Goal: Task Accomplishment & Management: Manage account settings

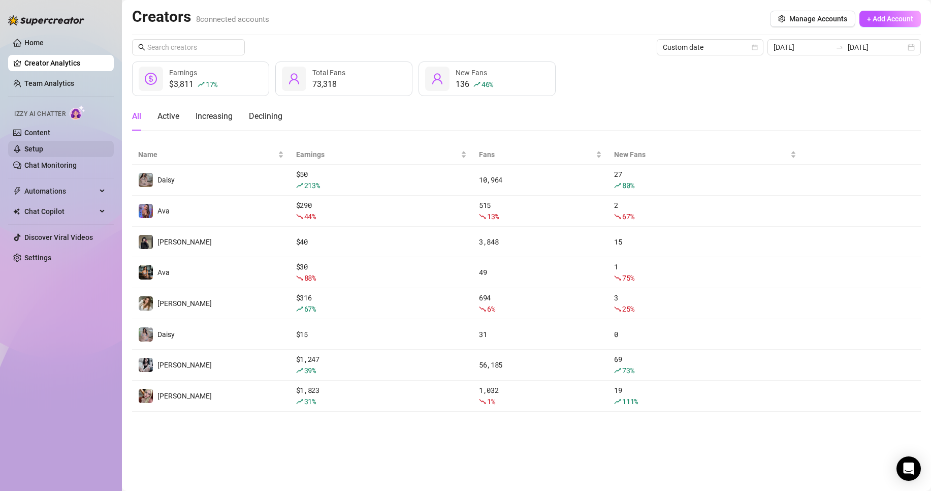
click at [43, 145] on link "Setup" at bounding box center [33, 149] width 19 height 8
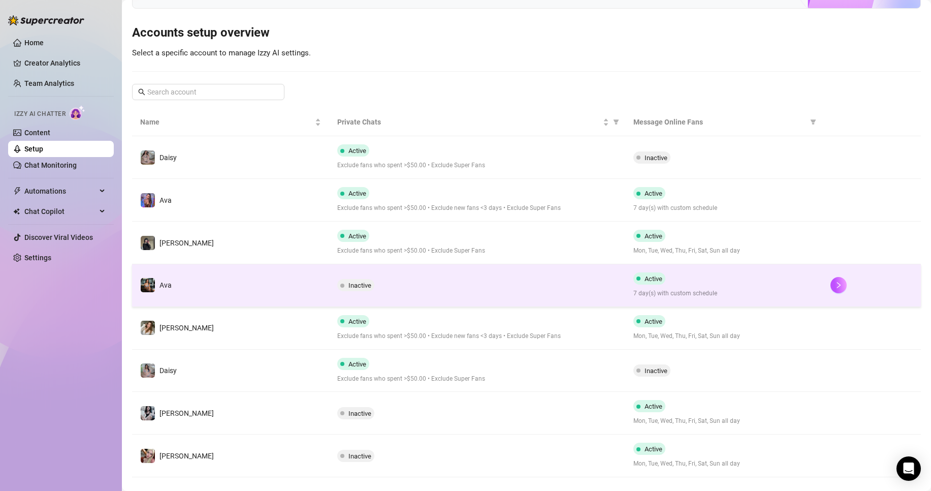
scroll to position [103, 0]
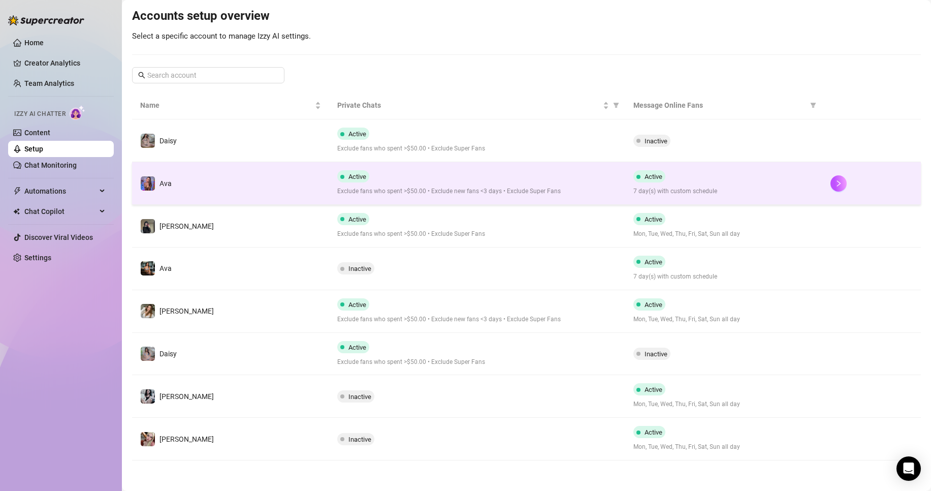
click at [444, 182] on div "Active Exclude fans who spent >$50.00 • Exclude new fans <3 days • Exclude Supe…" at bounding box center [476, 183] width 279 height 26
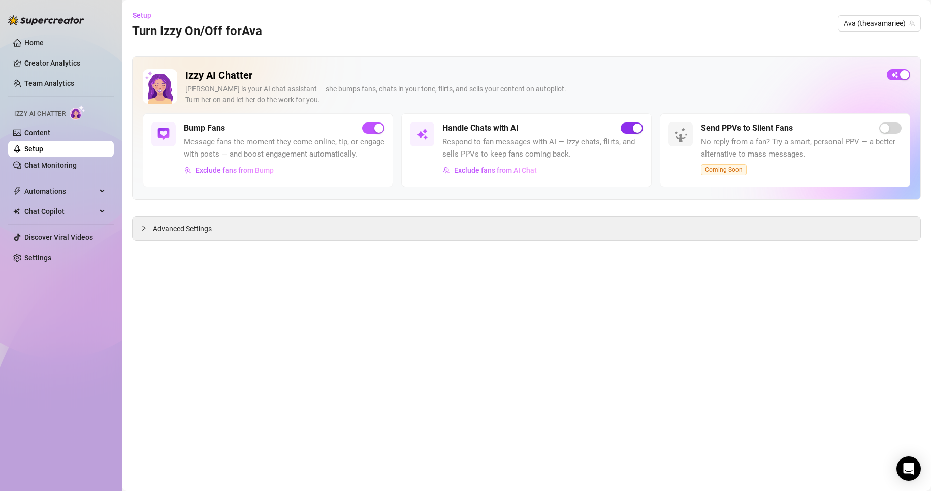
click at [630, 132] on span "button" at bounding box center [631, 127] width 22 height 11
click at [890, 26] on span "Ava (theavamariee)" at bounding box center [878, 23] width 71 height 15
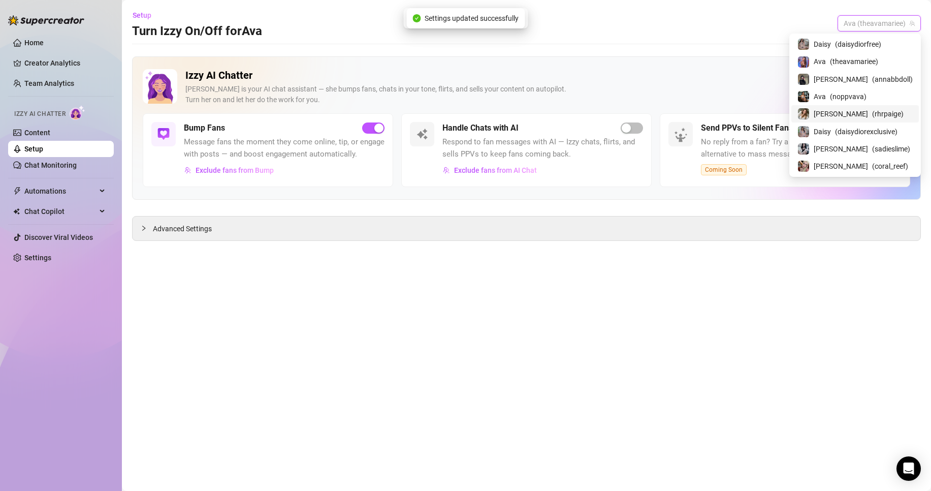
click at [884, 112] on div "[PERSON_NAME] ( rhrpaige )" at bounding box center [854, 114] width 115 height 12
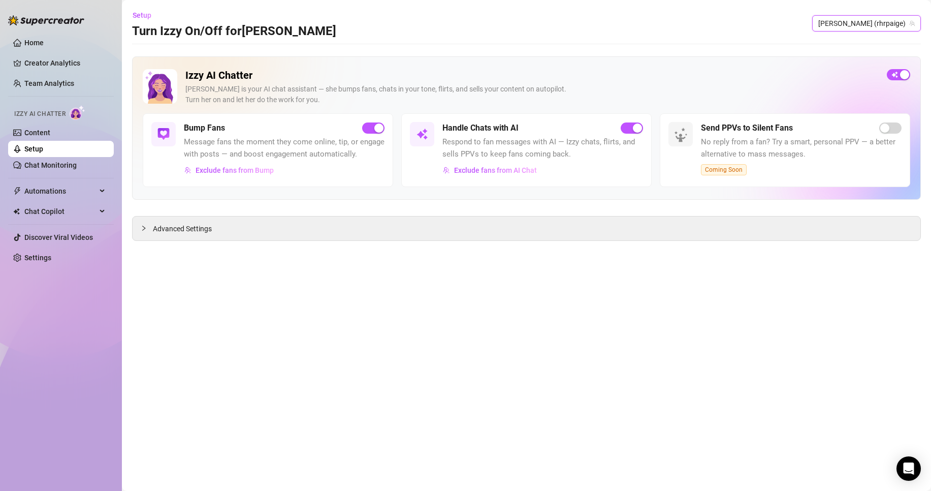
click at [908, 21] on span "[PERSON_NAME] (rhrpaige)" at bounding box center [866, 23] width 96 height 15
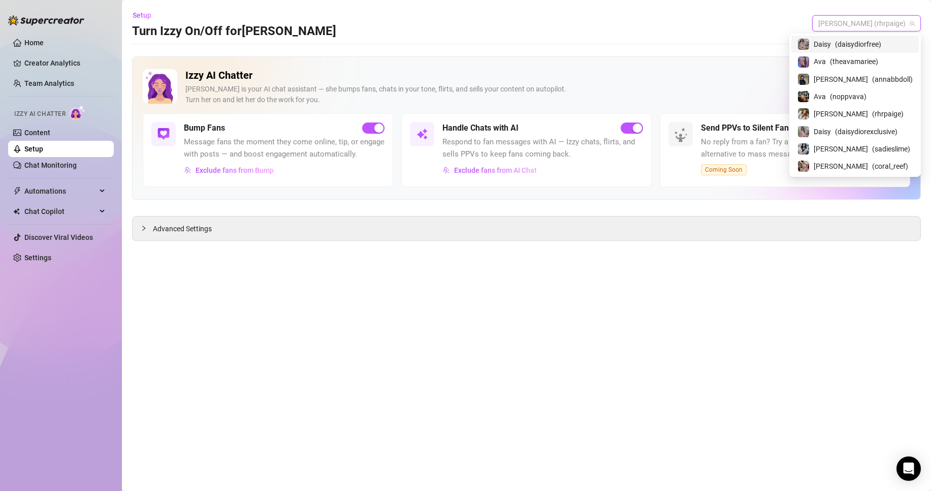
click at [880, 45] on span "( daisydiorfree )" at bounding box center [858, 44] width 46 height 11
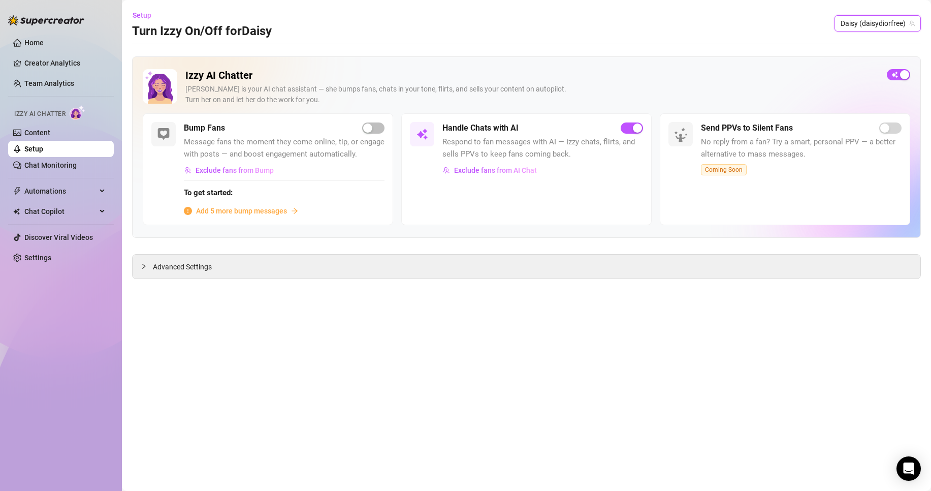
click at [877, 26] on span "Daisy (daisydiorfree)" at bounding box center [877, 23] width 74 height 15
click at [635, 125] on div "button" at bounding box center [637, 127] width 9 height 9
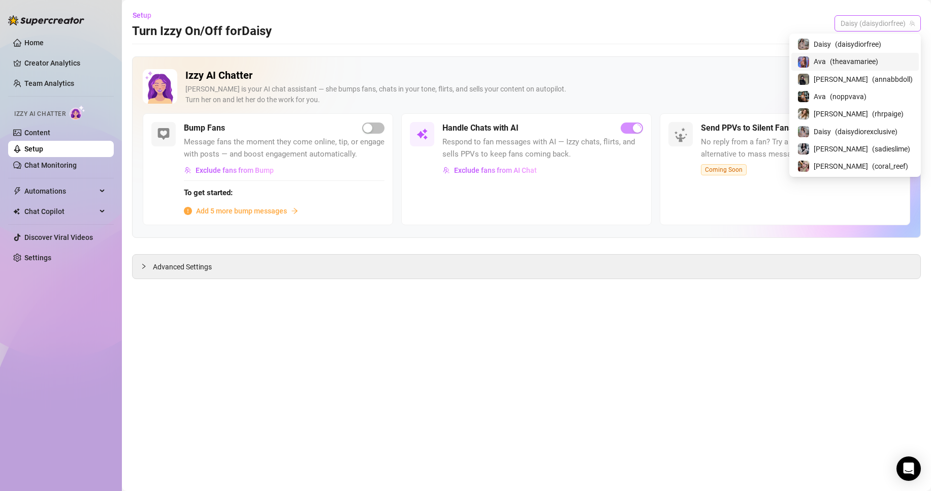
click at [874, 27] on span "Daisy (daisydiorfree)" at bounding box center [877, 23] width 74 height 15
click at [569, 367] on main "Setup Turn Izzy On/Off for [PERSON_NAME] [PERSON_NAME] (daisydiorfree) Izzy AI …" at bounding box center [526, 245] width 809 height 491
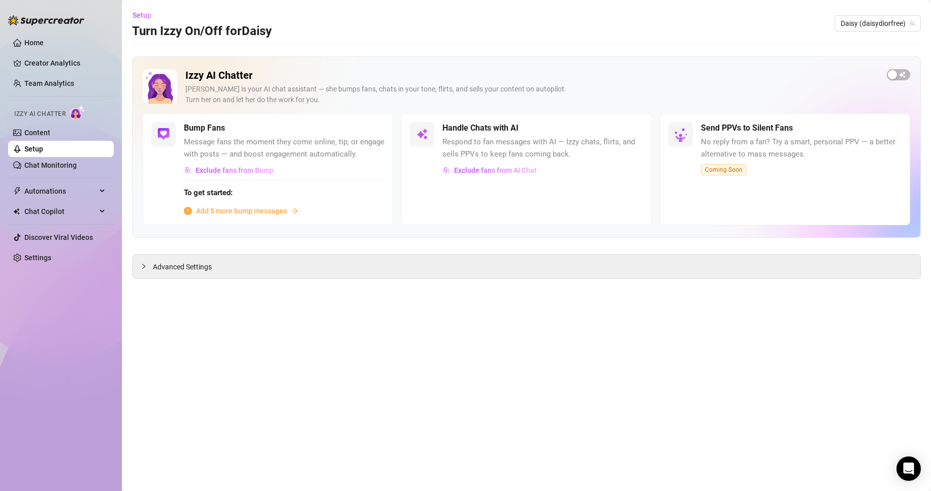
click at [68, 97] on ul "Home Creator Analytics Team Analytics Izzy AI Chatter Content Setup Chat Monito…" at bounding box center [61, 149] width 106 height 239
click at [69, 87] on link "Team Analytics" at bounding box center [49, 83] width 50 height 8
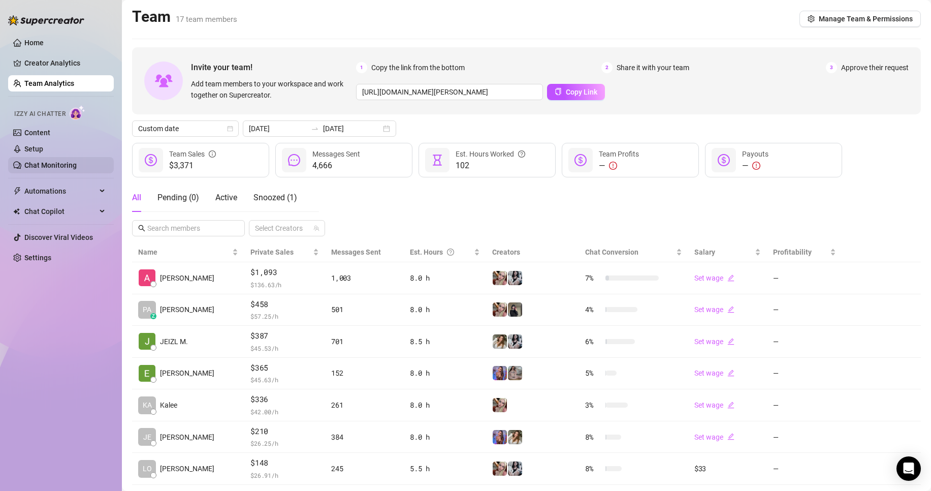
click at [59, 169] on link "Chat Monitoring" at bounding box center [50, 165] width 52 height 8
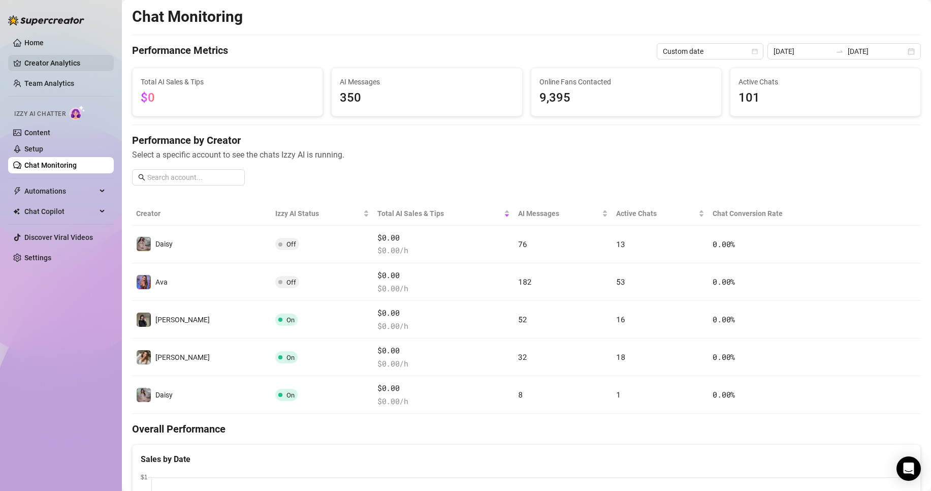
click at [74, 65] on link "Creator Analytics" at bounding box center [64, 63] width 81 height 16
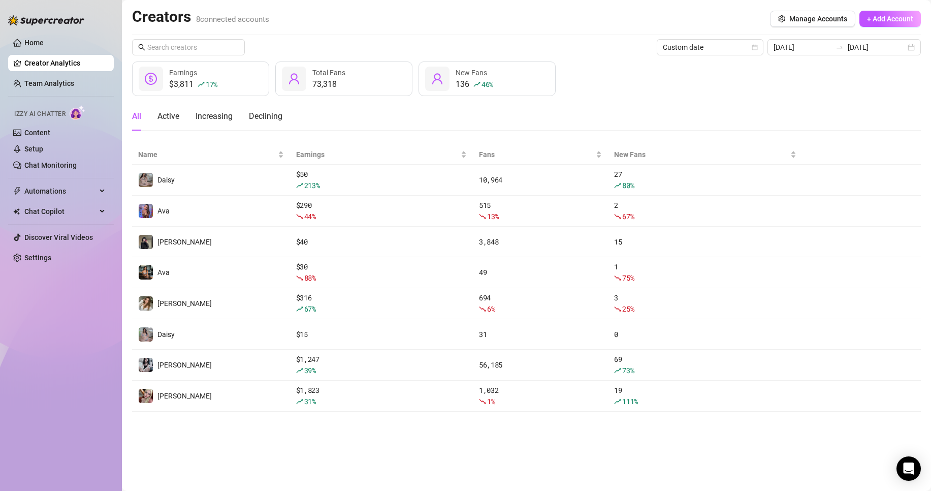
click at [75, 72] on ul "Home Creator Analytics Team Analytics Izzy AI Chatter Content Setup Chat Monito…" at bounding box center [61, 149] width 106 height 239
click at [74, 79] on link "Team Analytics" at bounding box center [49, 83] width 50 height 8
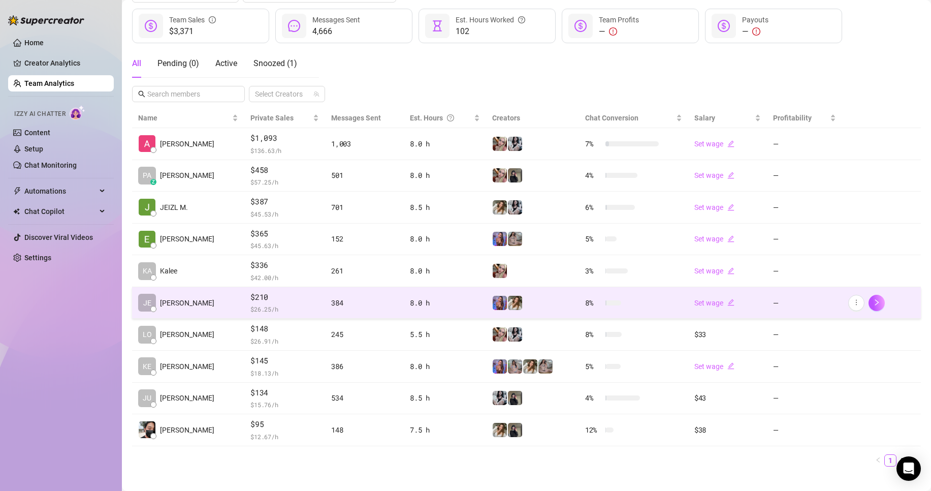
scroll to position [148, 0]
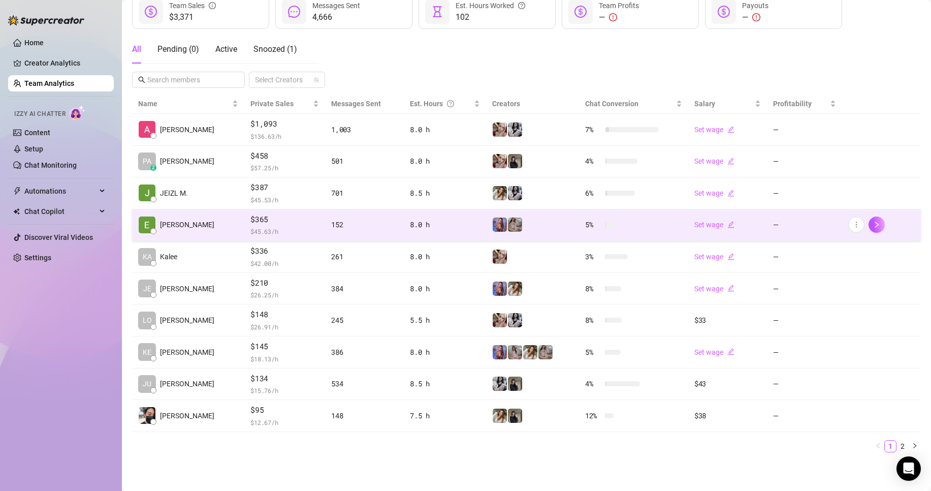
click at [325, 215] on td "152" at bounding box center [364, 225] width 79 height 32
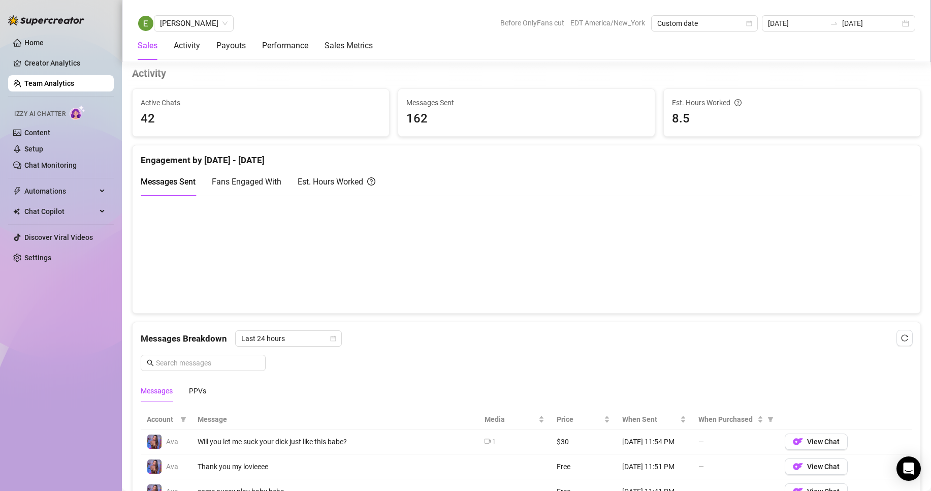
scroll to position [656, 0]
